Goal: Browse casually: Explore the website without a specific task or goal

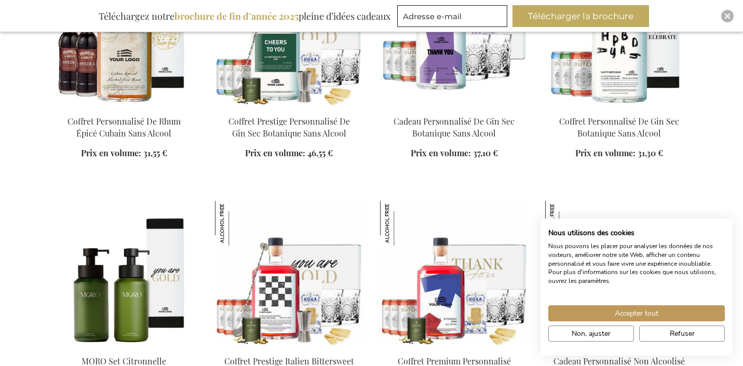
scroll to position [1171, 0]
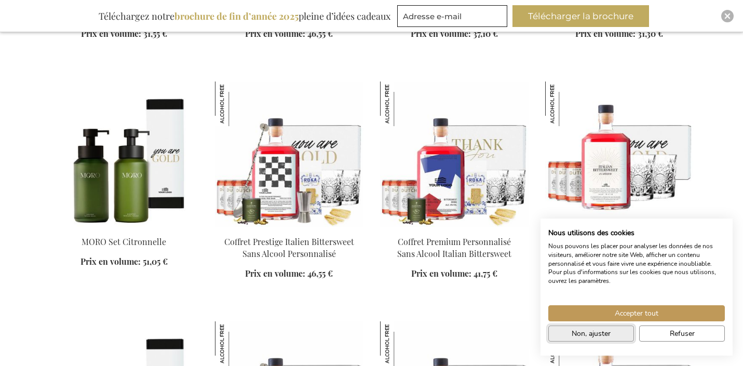
click at [576, 331] on span "Non, ajuster" at bounding box center [590, 333] width 39 height 11
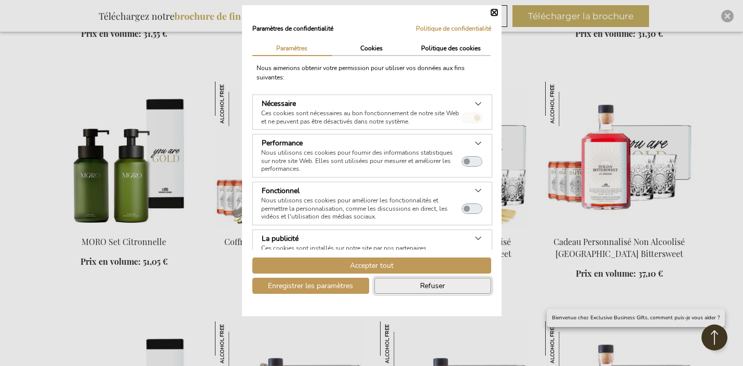
click at [420, 286] on span "Refuser" at bounding box center [432, 285] width 25 height 11
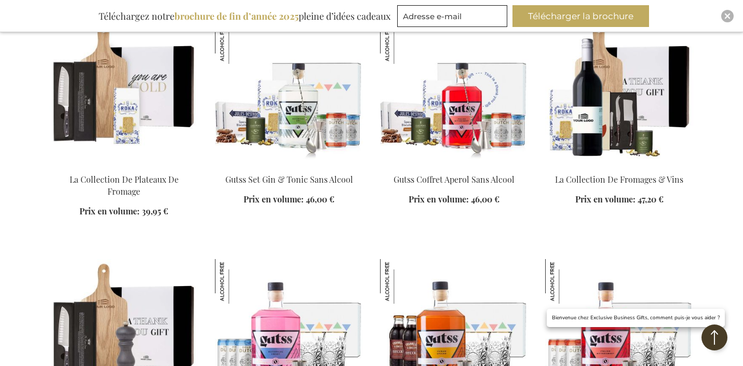
scroll to position [2296, 0]
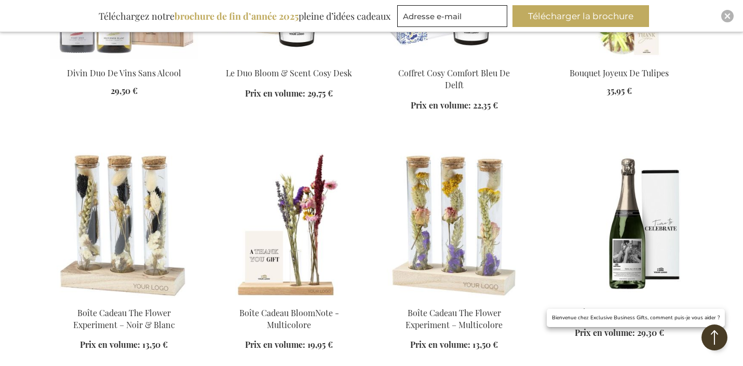
scroll to position [3554, 0]
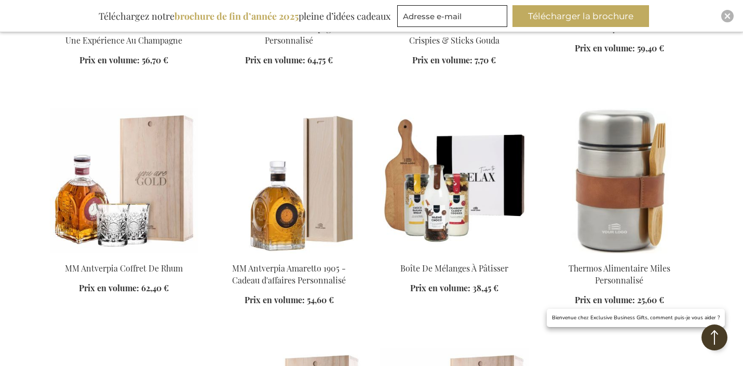
scroll to position [4030, 0]
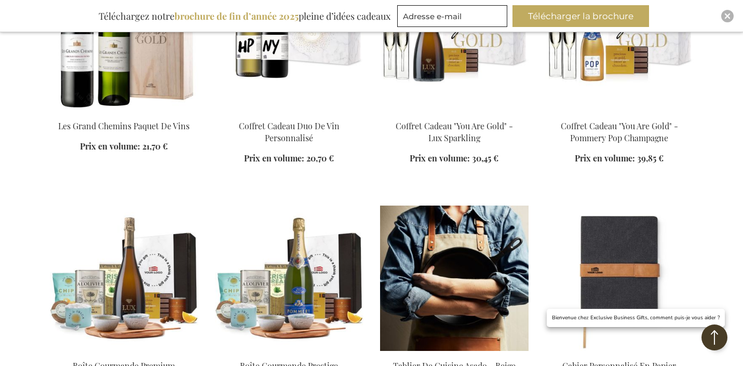
scroll to position [5047, 0]
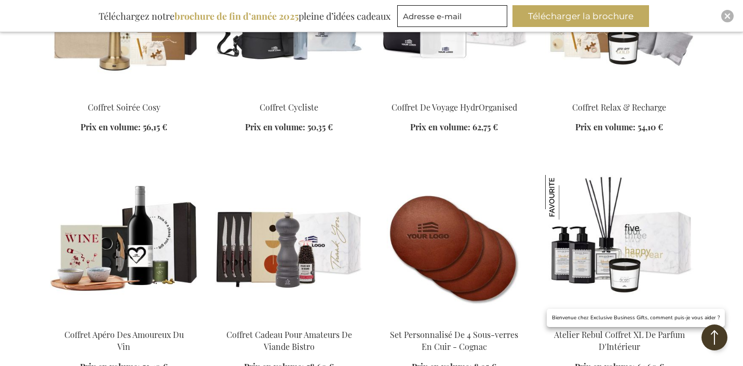
scroll to position [5692, 0]
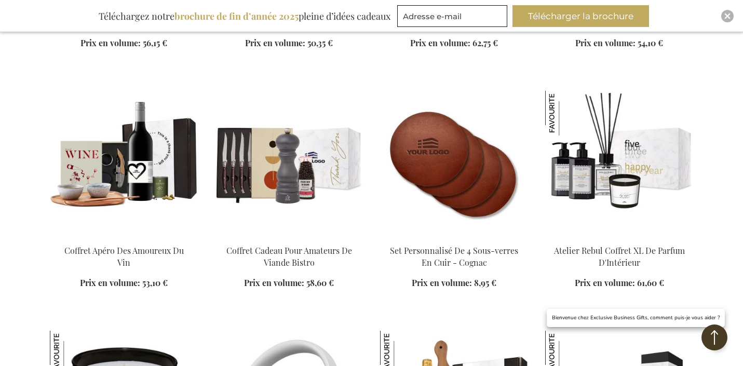
scroll to position [5954, 0]
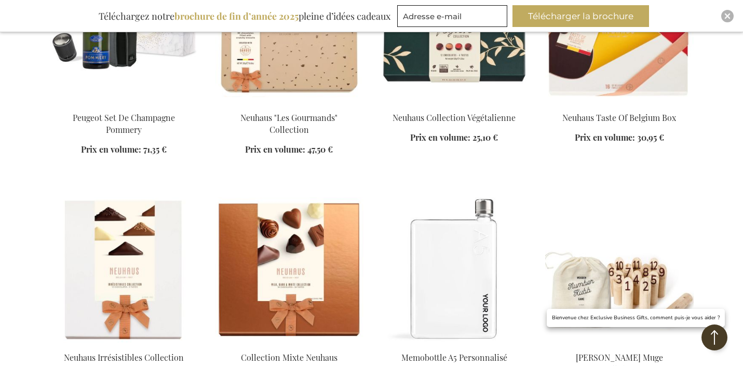
scroll to position [6985, 0]
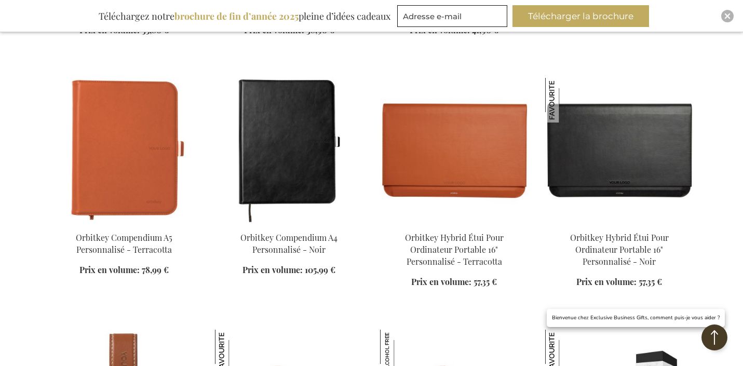
scroll to position [7482, 0]
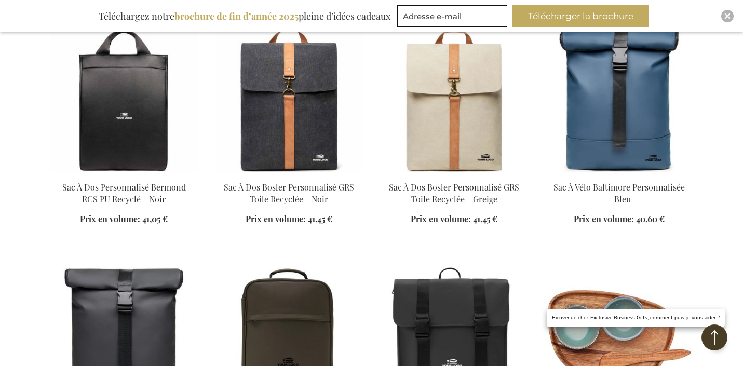
scroll to position [8575, 0]
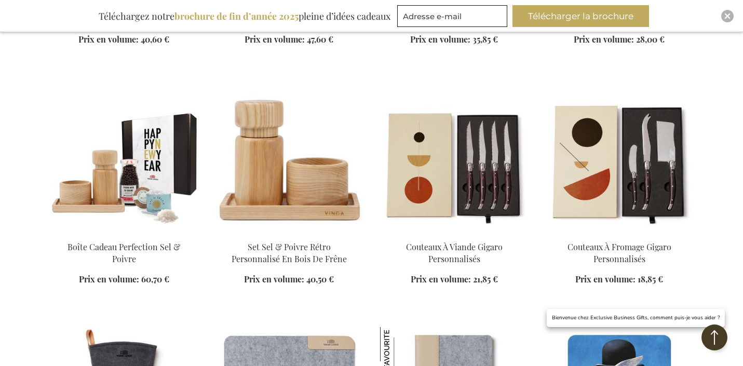
scroll to position [8893, 0]
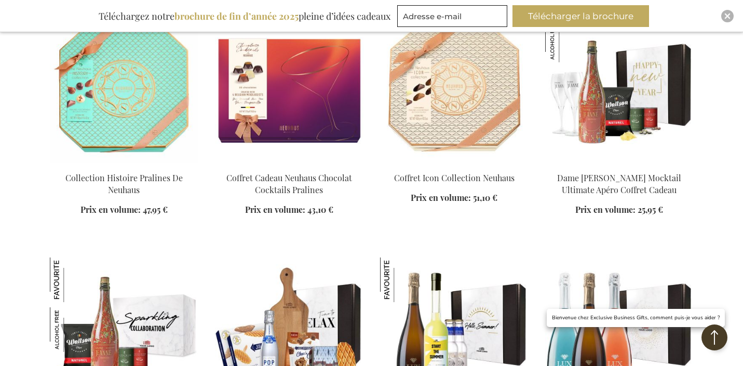
scroll to position [9099, 0]
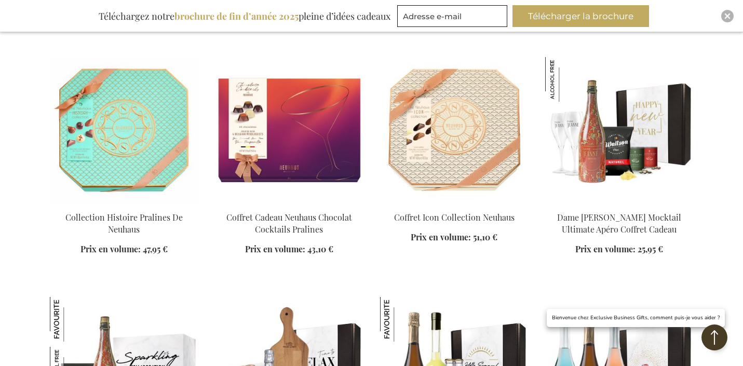
scroll to position [9396, 0]
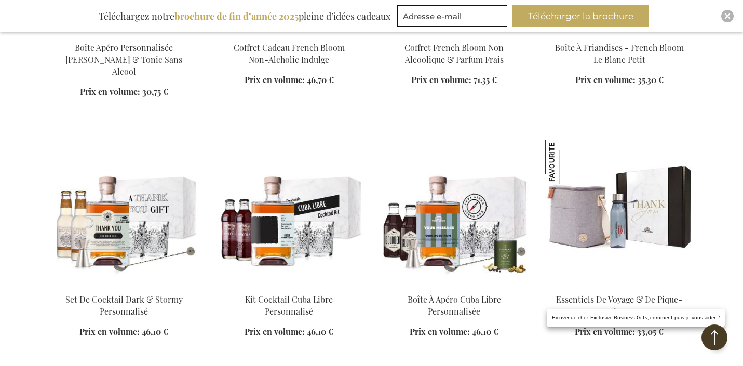
scroll to position [10630, 0]
